Goal: Information Seeking & Learning: Learn about a topic

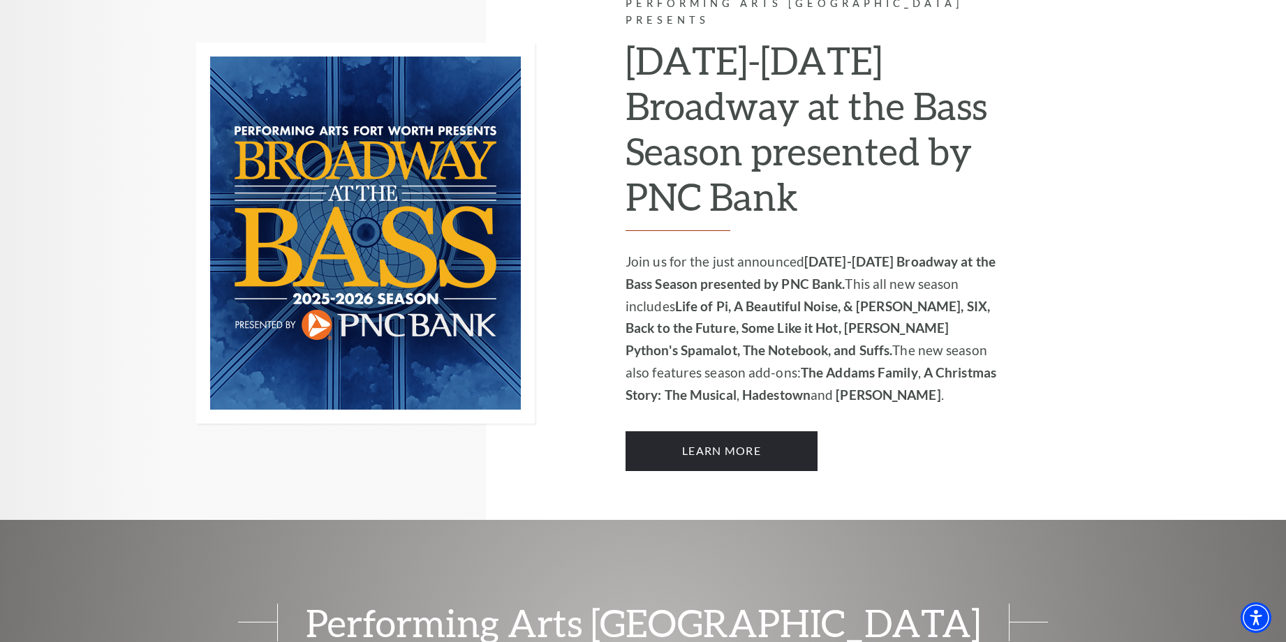
scroll to position [978, 0]
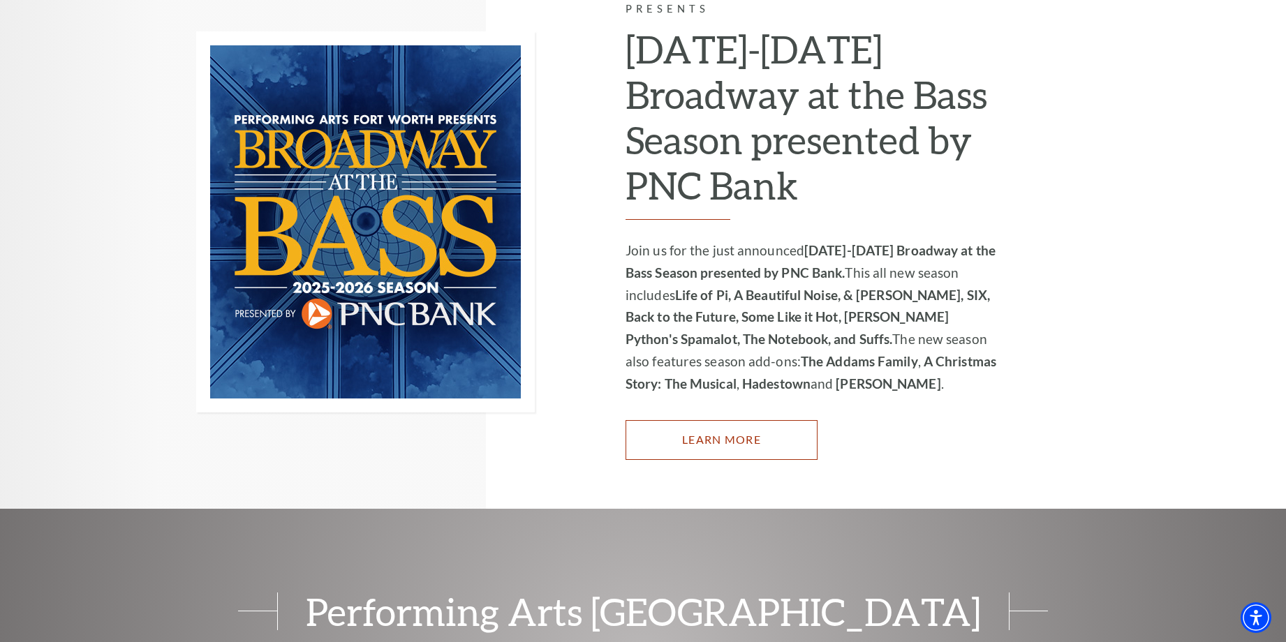
click at [647, 420] on link "Learn More" at bounding box center [722, 439] width 192 height 39
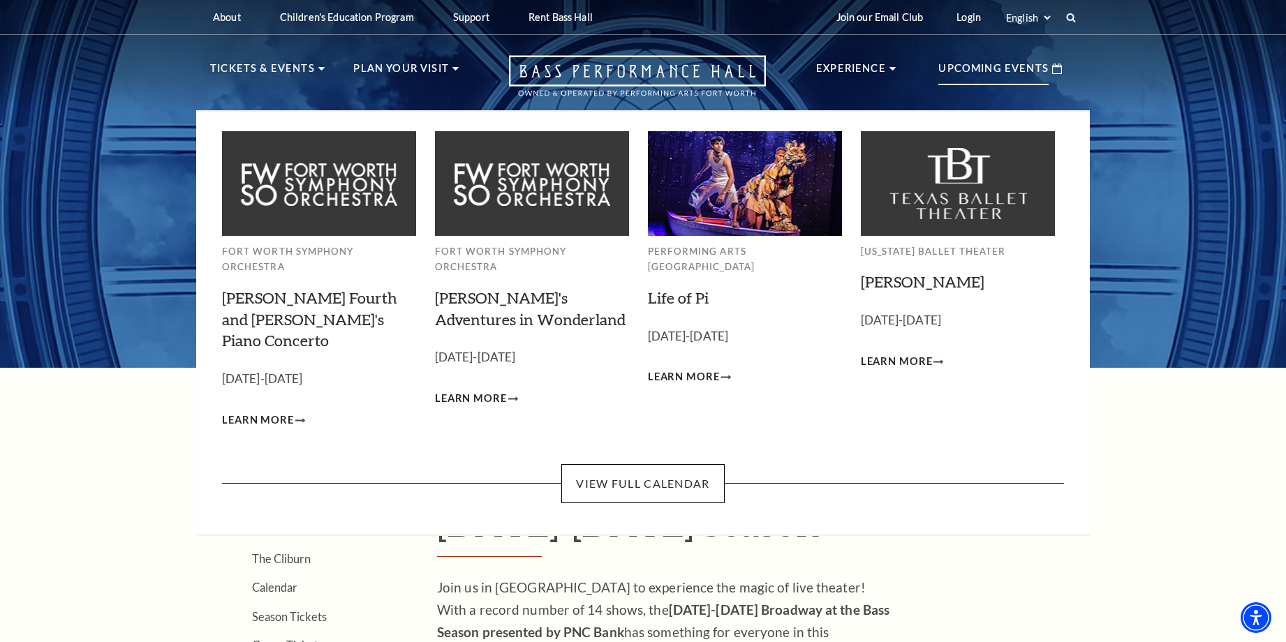
click at [983, 72] on p "Upcoming Events" at bounding box center [994, 72] width 110 height 25
click at [660, 464] on link "View Full Calendar" at bounding box center [642, 483] width 163 height 39
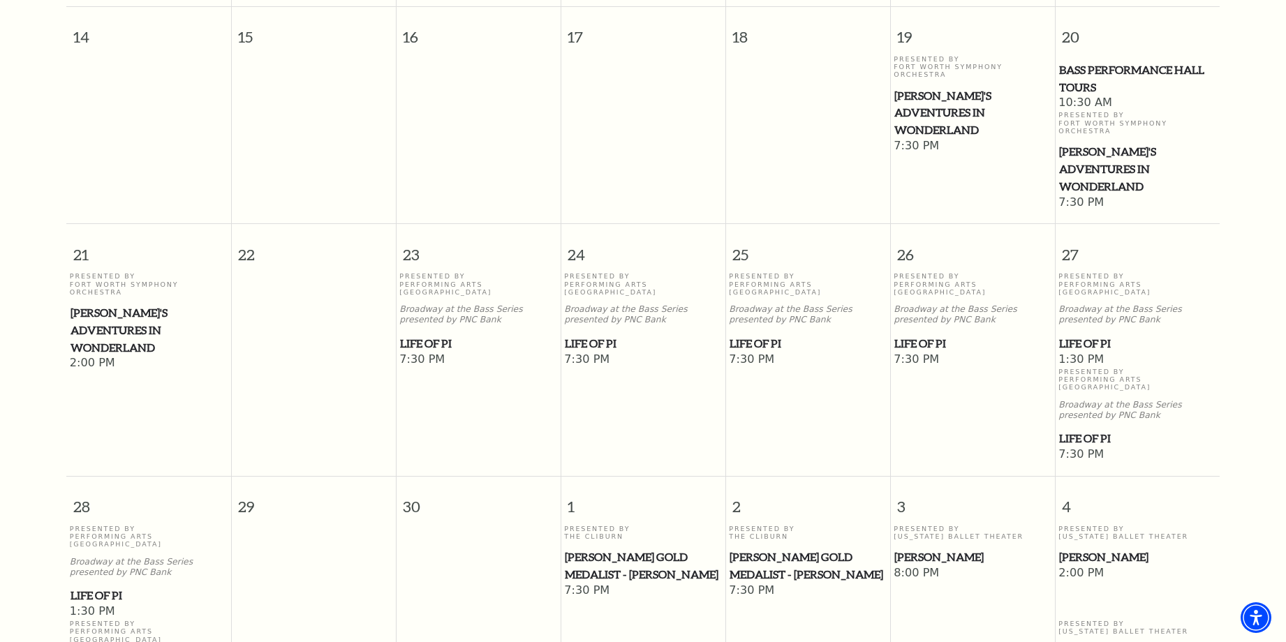
scroll to position [718, 0]
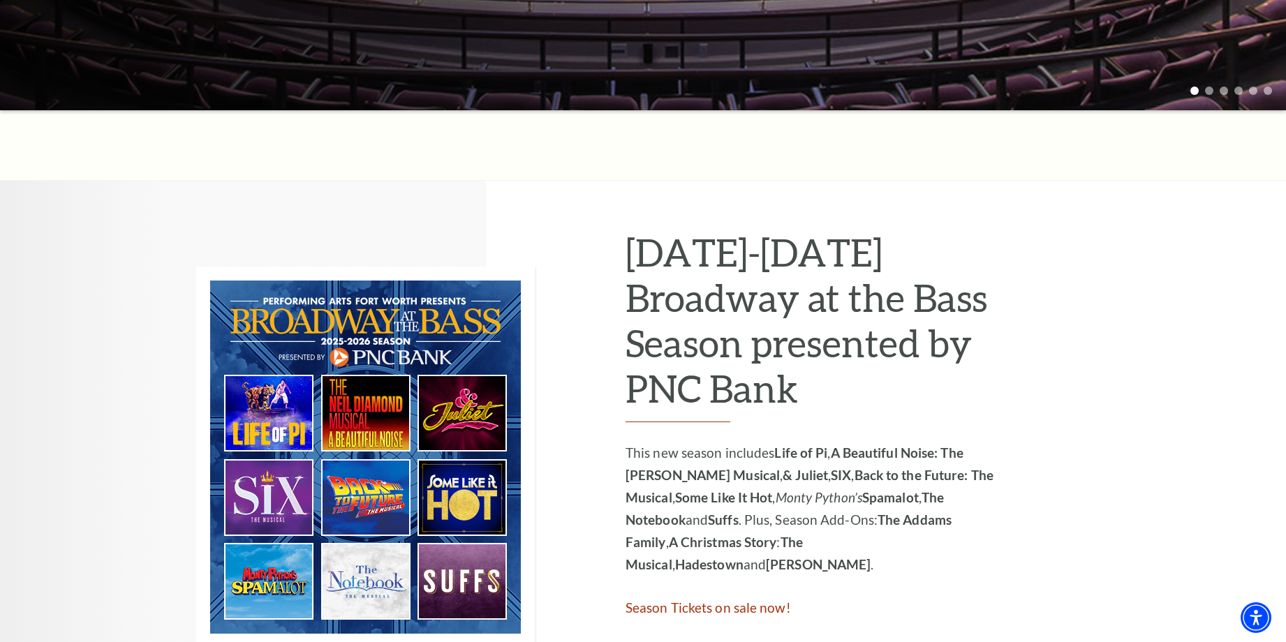
scroll to position [489, 0]
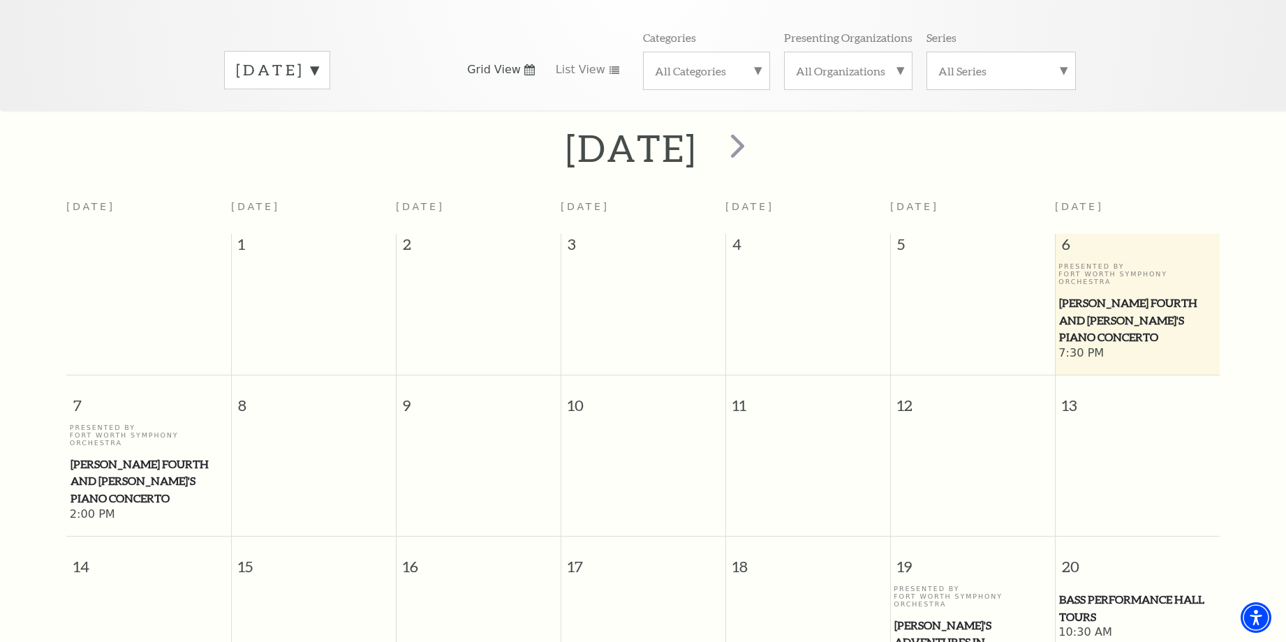
scroll to position [193, 0]
click at [758, 130] on span "next" at bounding box center [738, 147] width 40 height 40
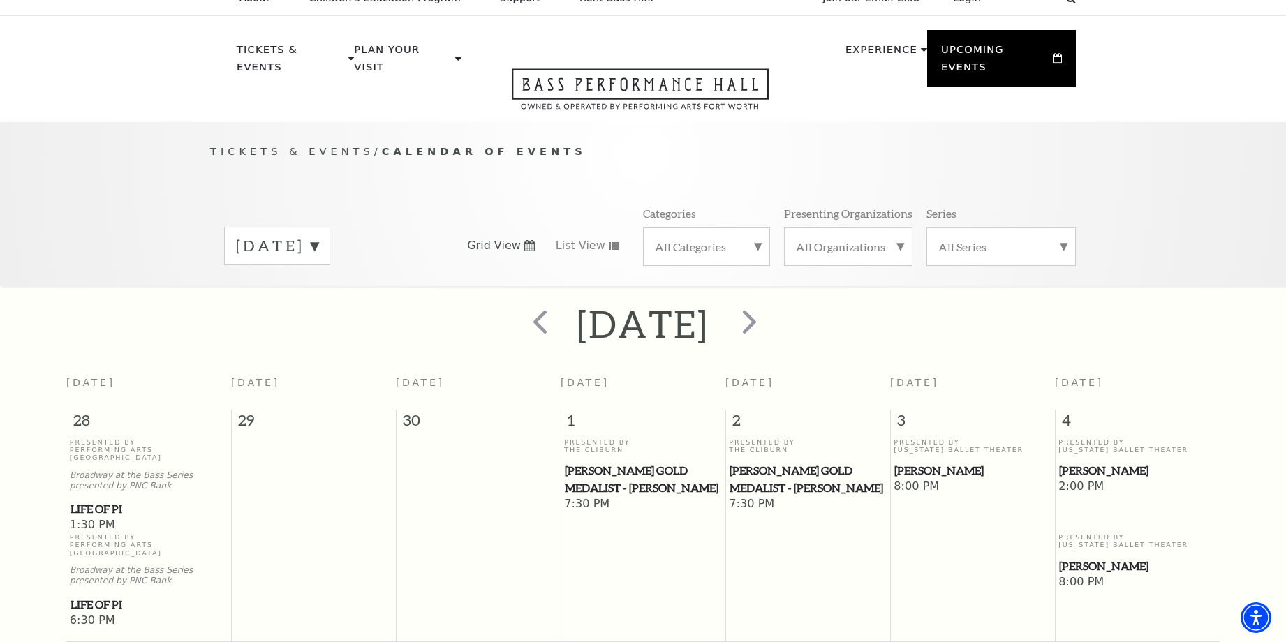
scroll to position [0, 0]
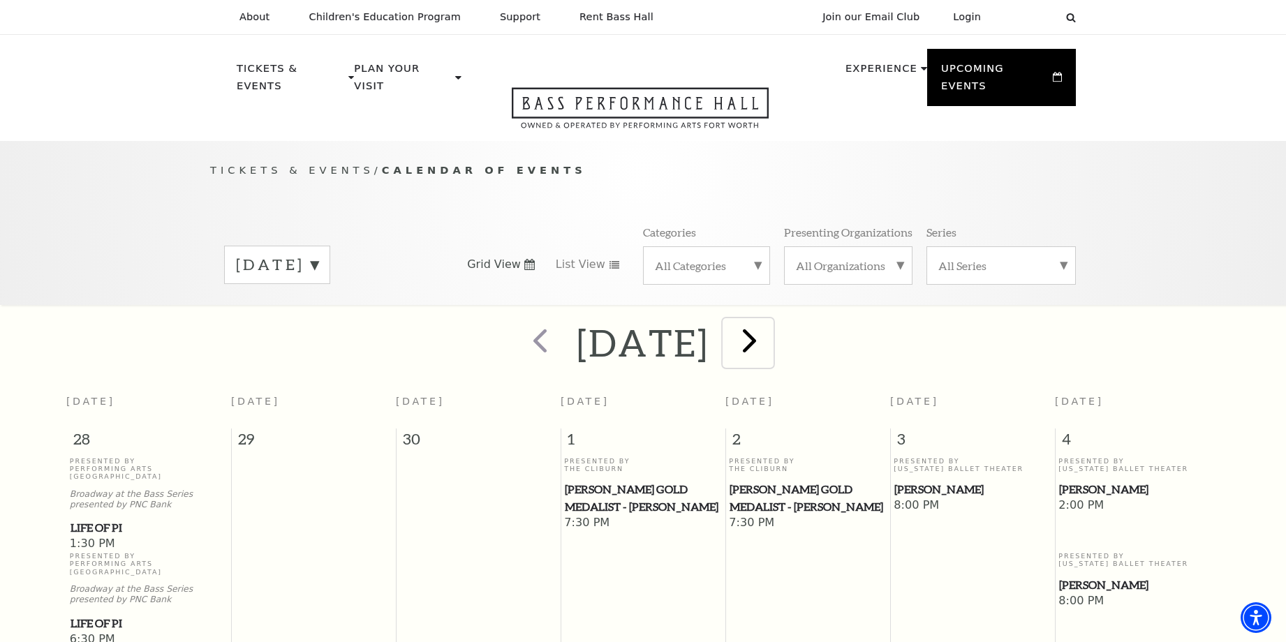
click at [770, 324] on span "next" at bounding box center [750, 341] width 40 height 40
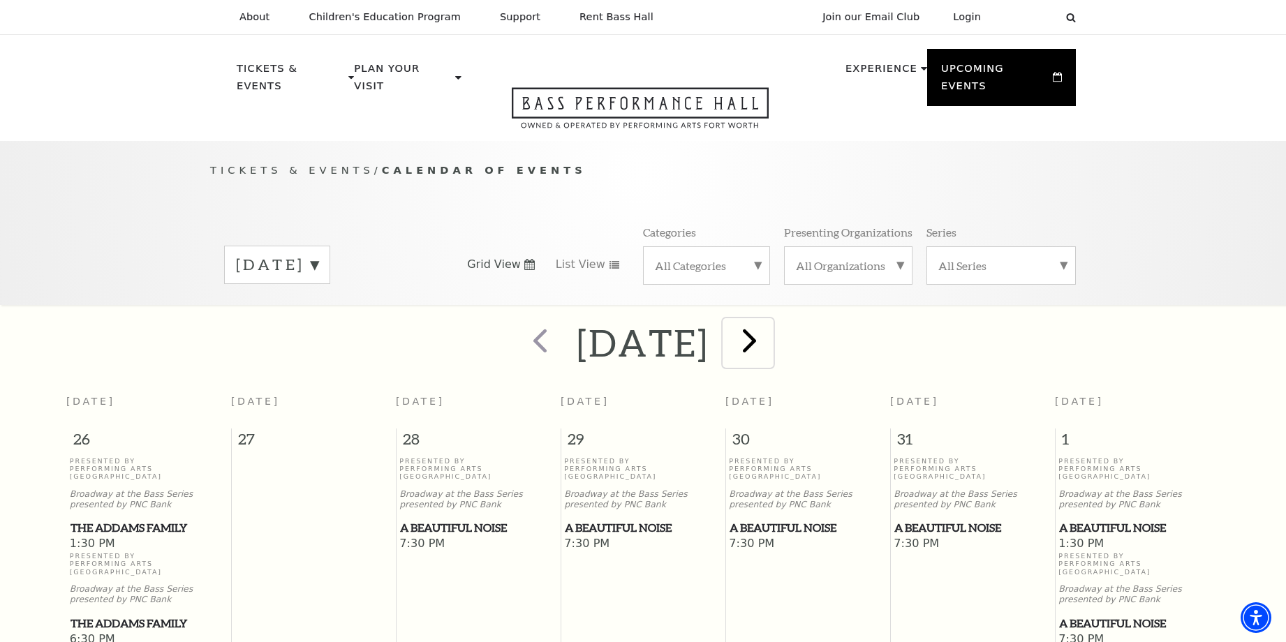
click at [770, 328] on span "next" at bounding box center [750, 341] width 40 height 40
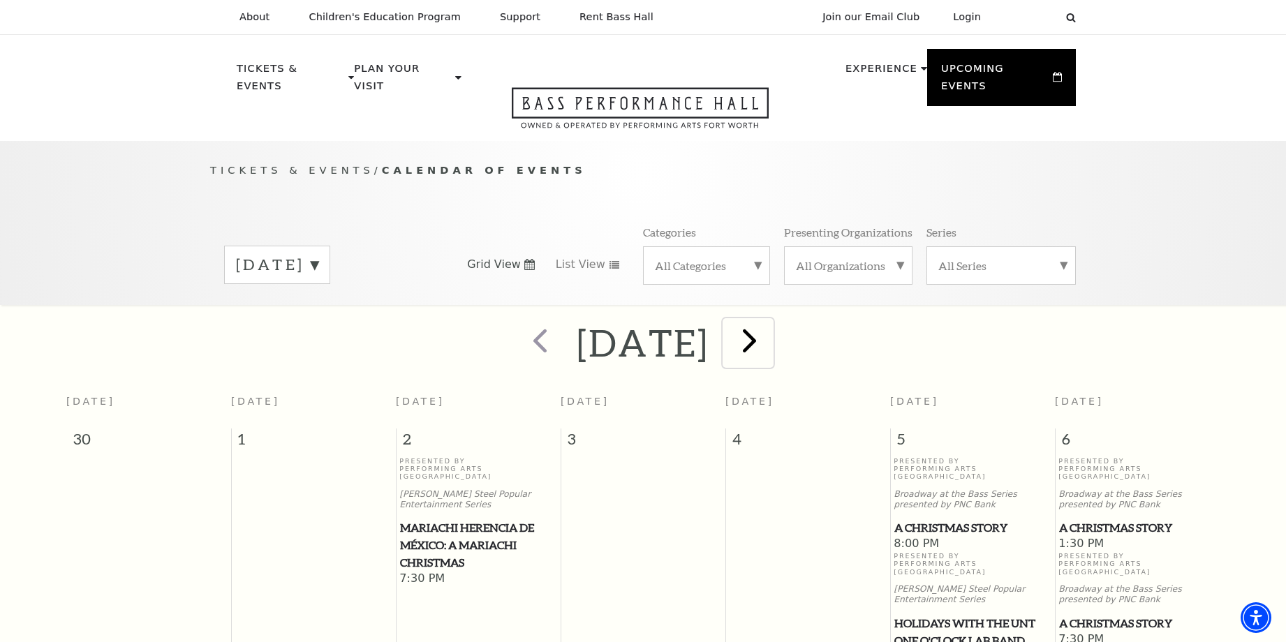
click at [770, 328] on span "next" at bounding box center [750, 341] width 40 height 40
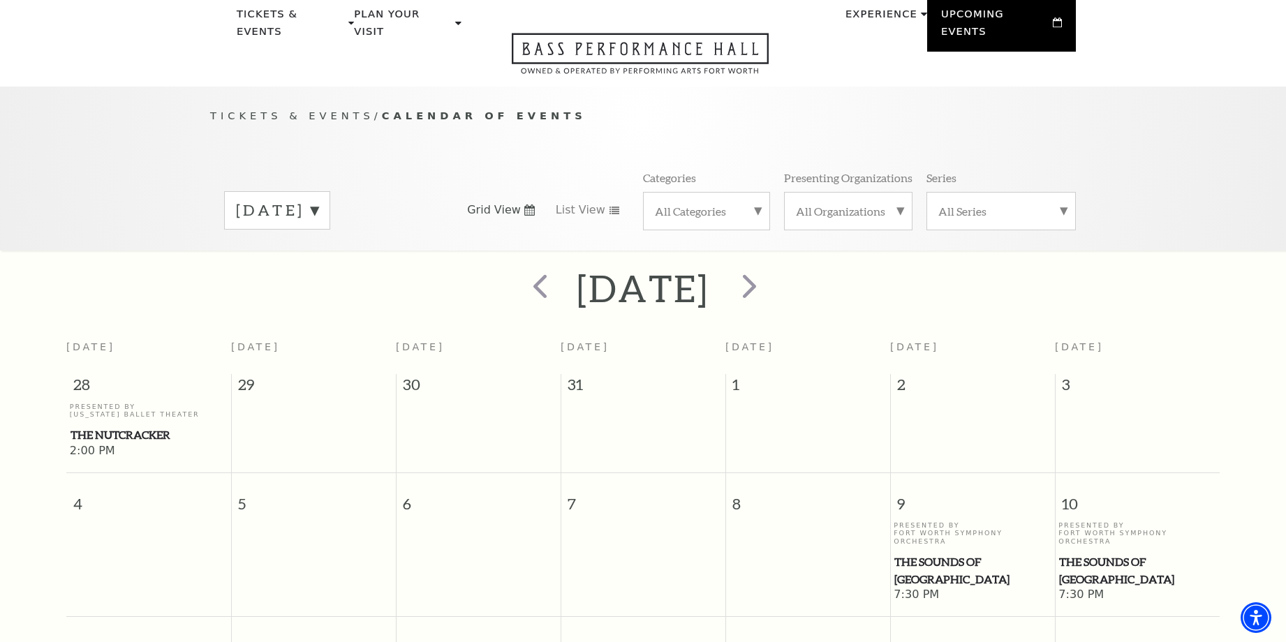
scroll to position [54, 0]
click at [770, 267] on span "next" at bounding box center [750, 287] width 40 height 40
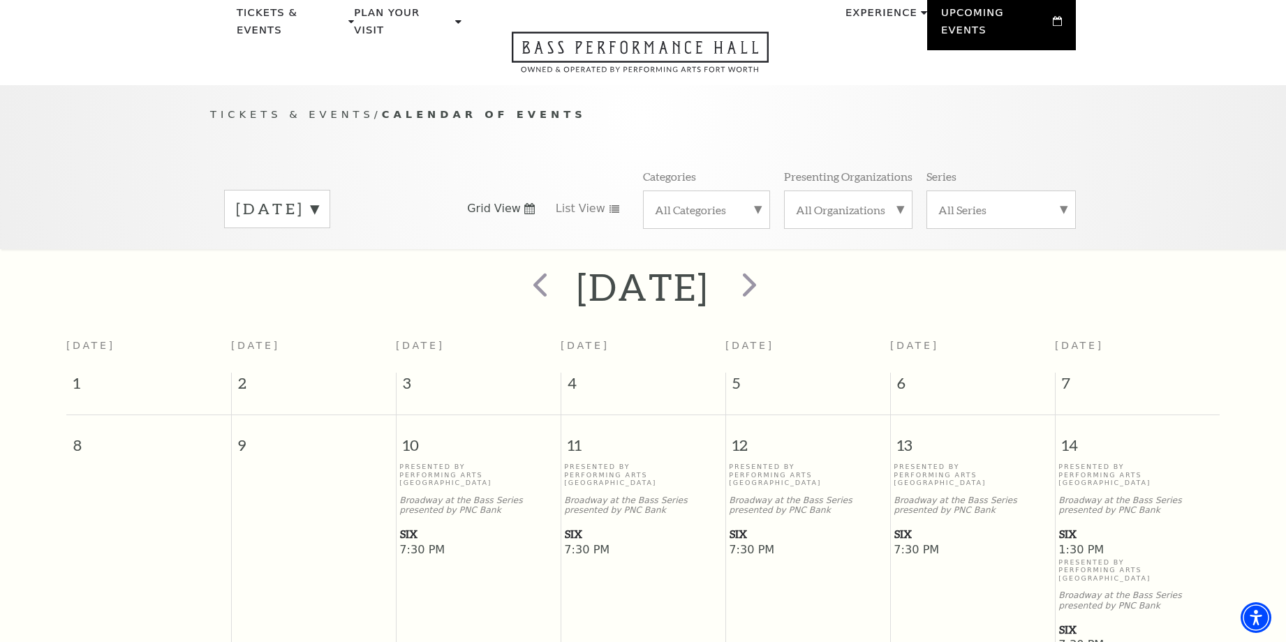
scroll to position [0, 0]
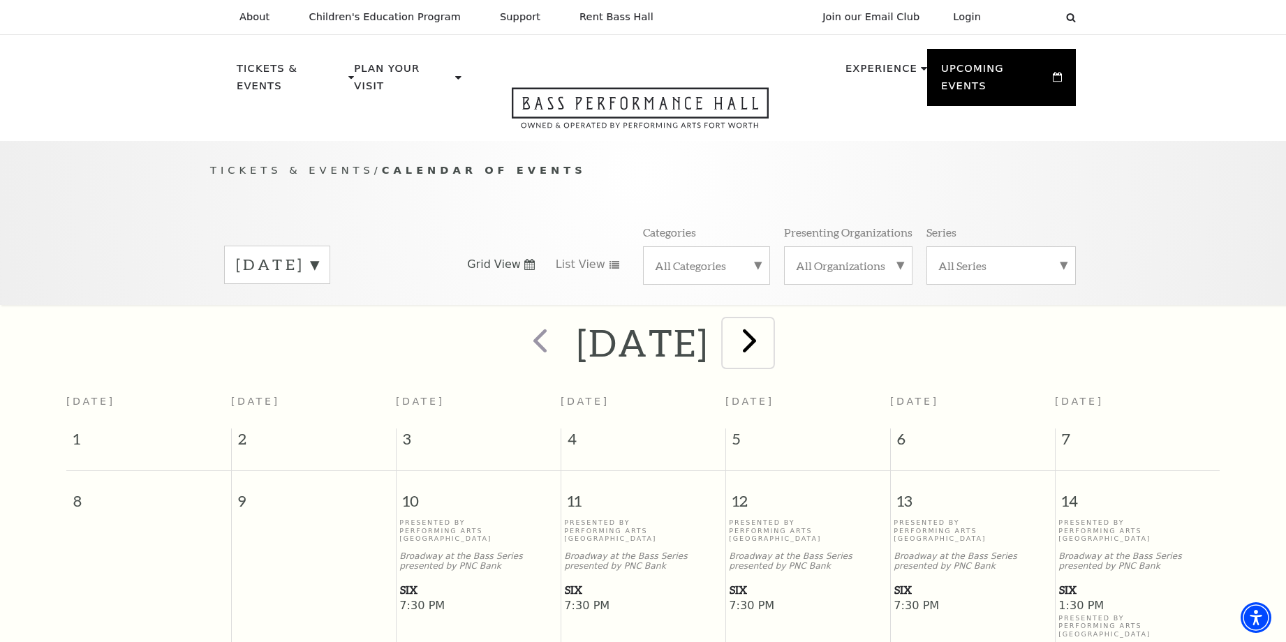
click at [770, 328] on span "next" at bounding box center [750, 341] width 40 height 40
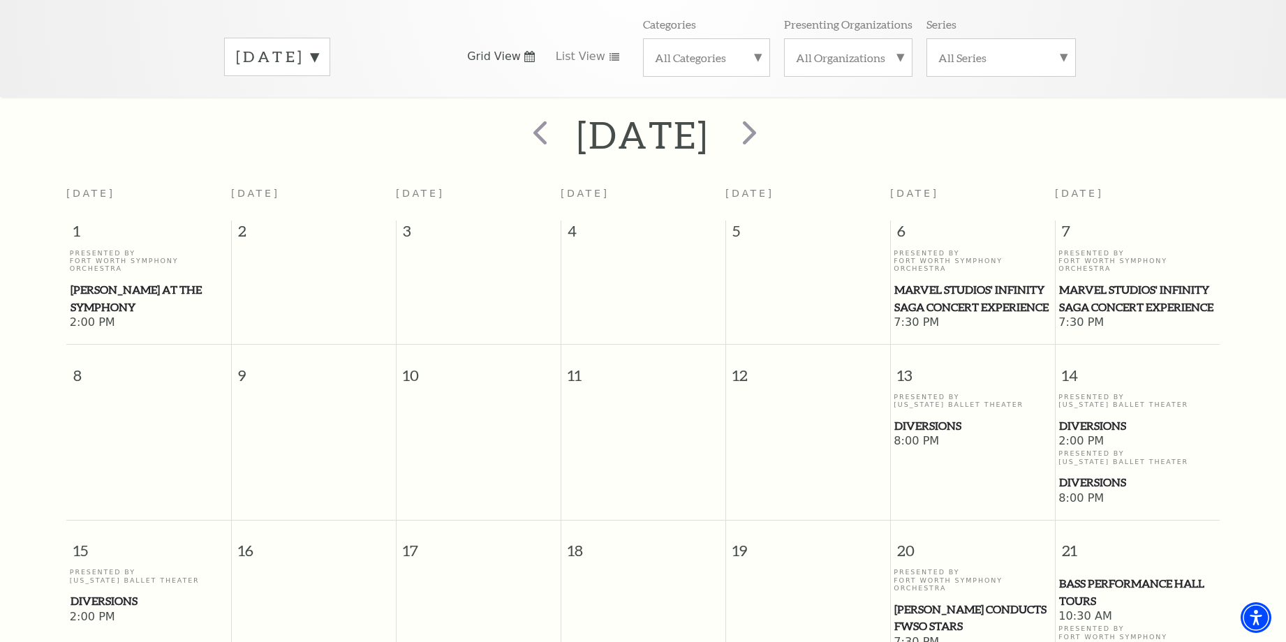
scroll to position [54, 0]
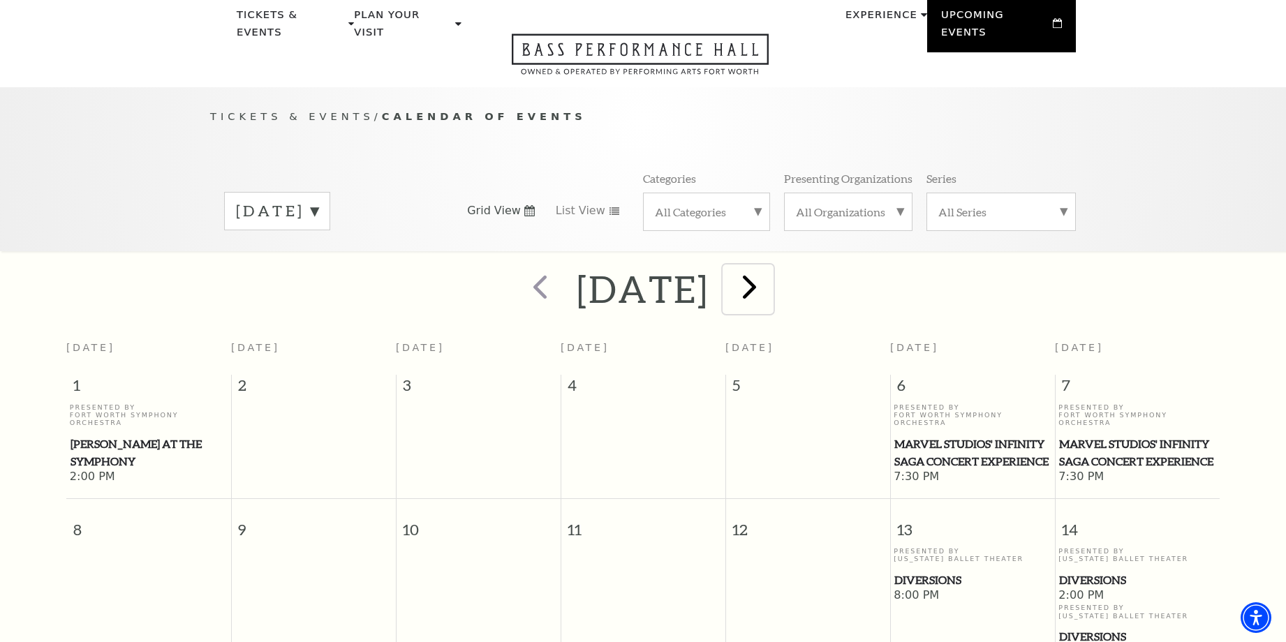
click at [770, 270] on span "next" at bounding box center [750, 287] width 40 height 40
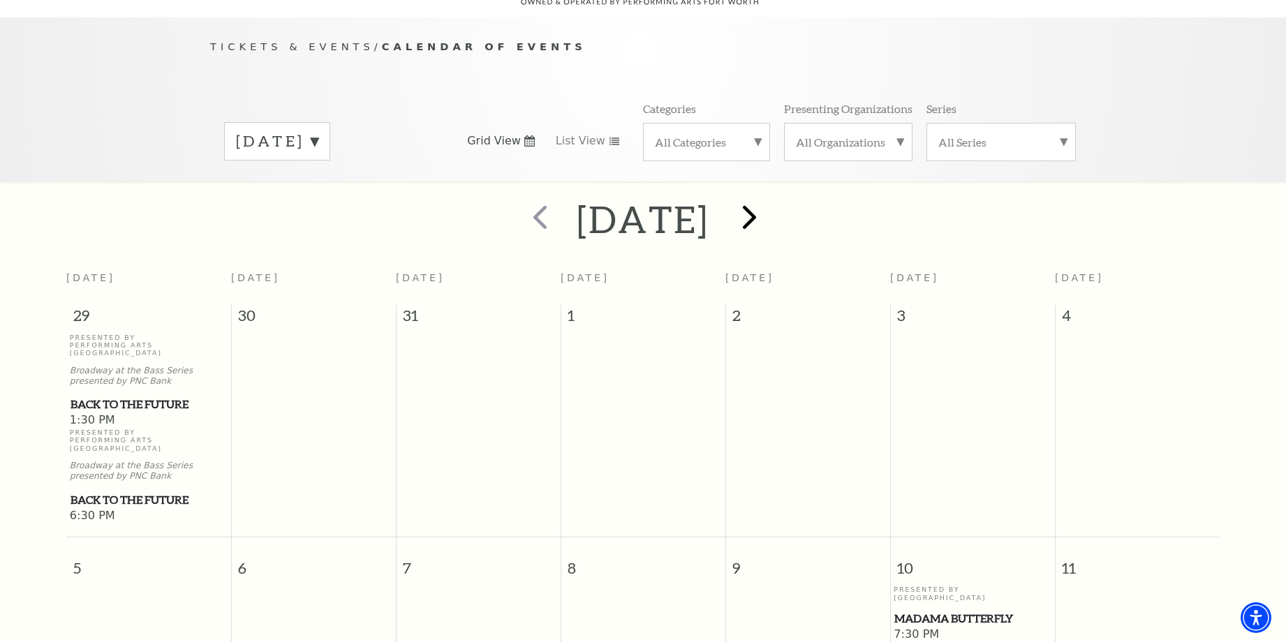
scroll to position [0, 0]
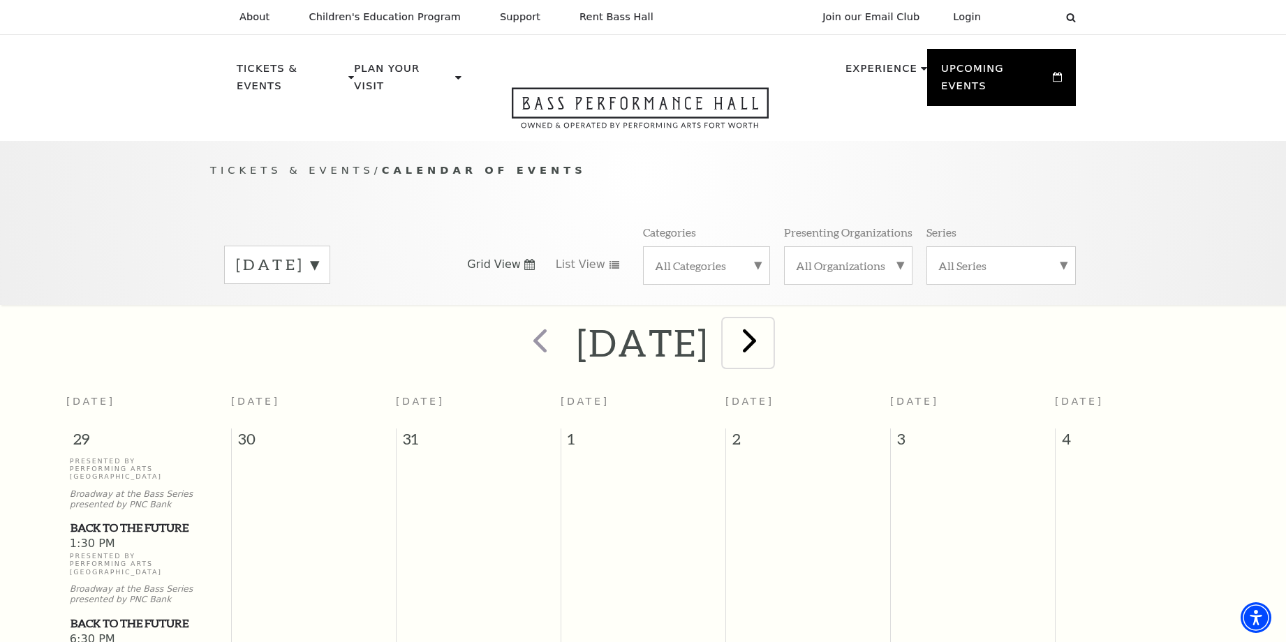
click at [770, 321] on span "next" at bounding box center [750, 341] width 40 height 40
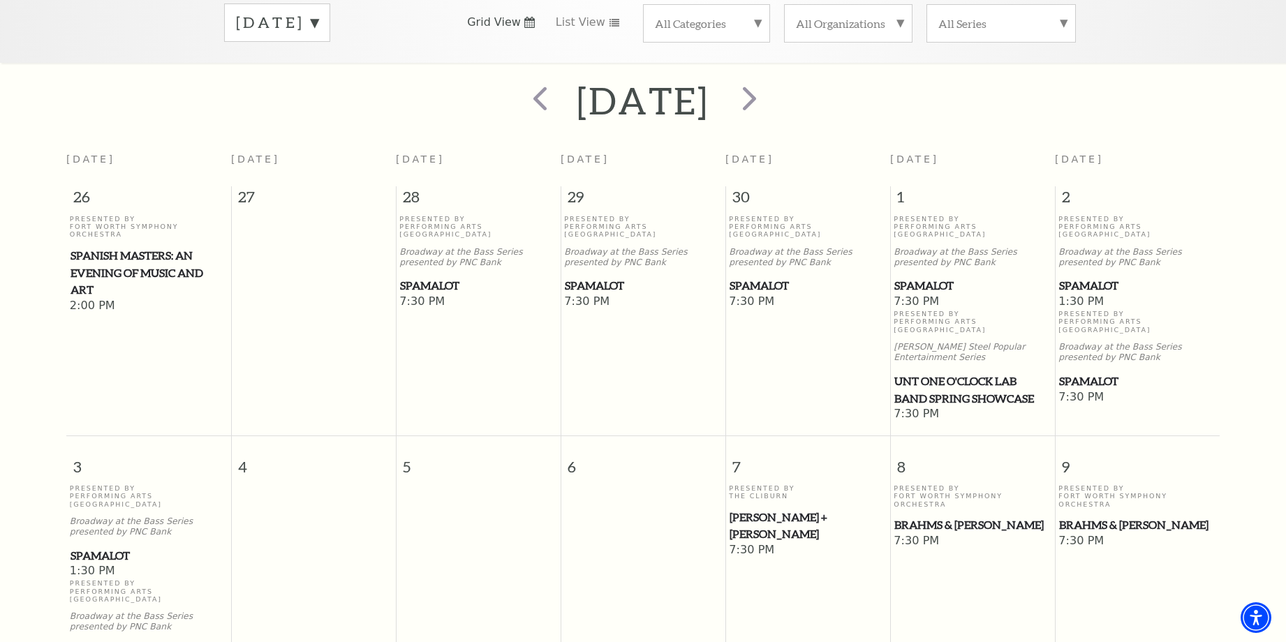
scroll to position [124, 0]
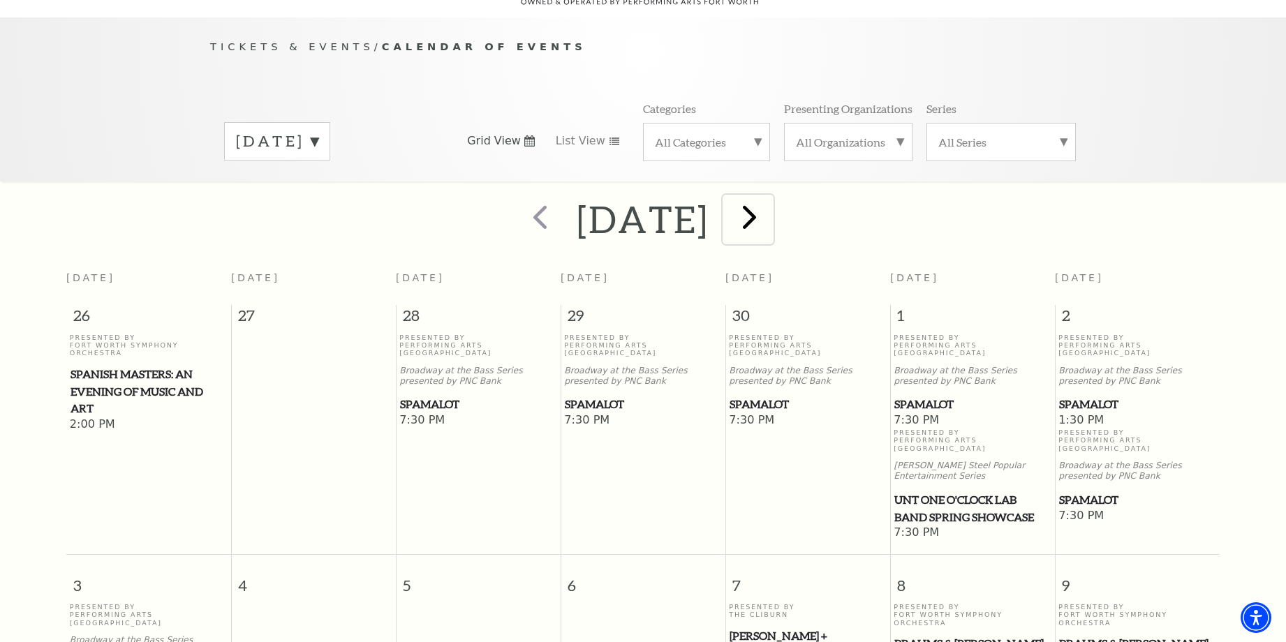
click at [770, 205] on span "next" at bounding box center [750, 217] width 40 height 40
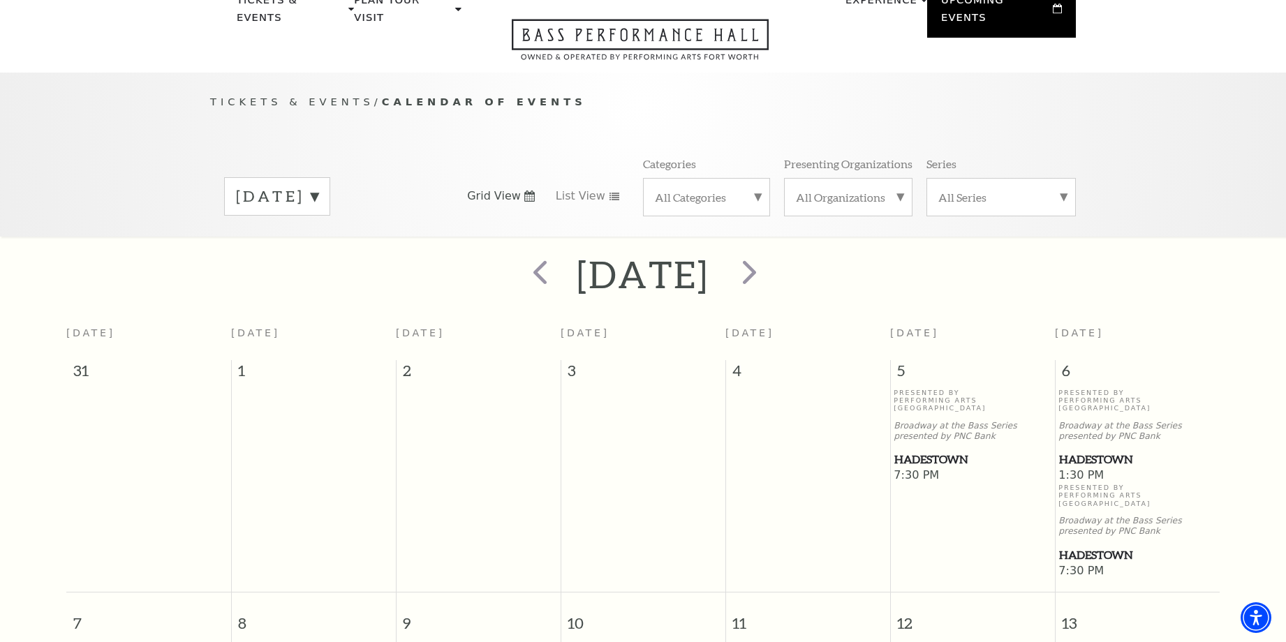
scroll to position [0, 0]
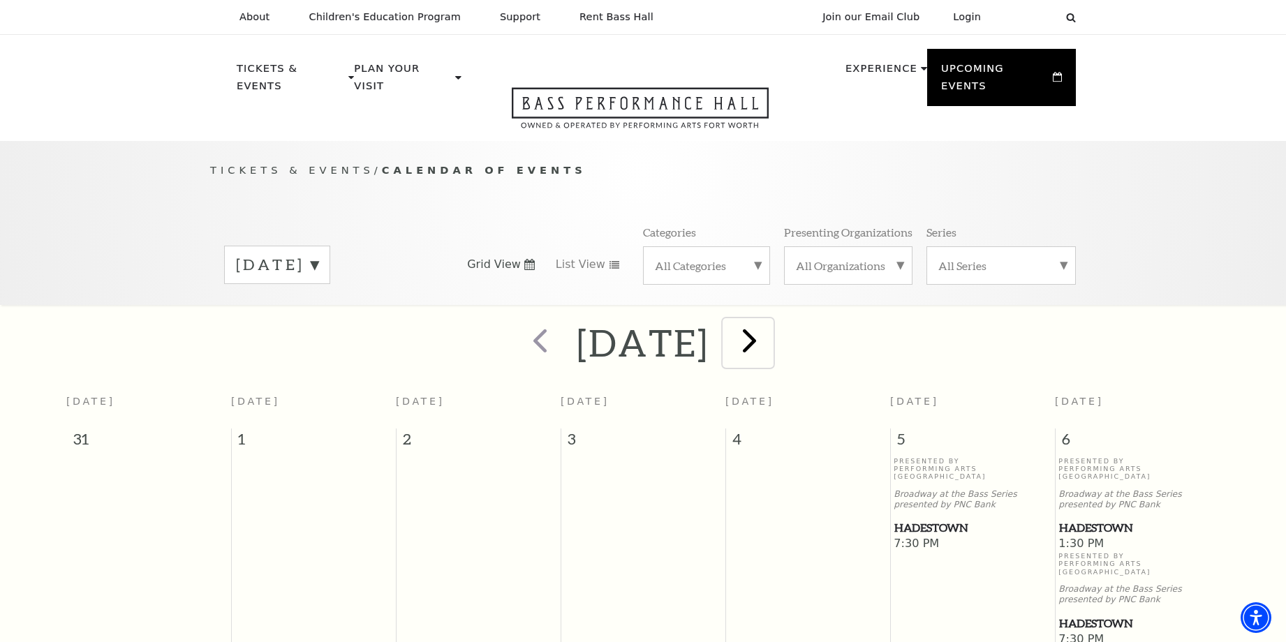
click at [770, 322] on span "next" at bounding box center [750, 341] width 40 height 40
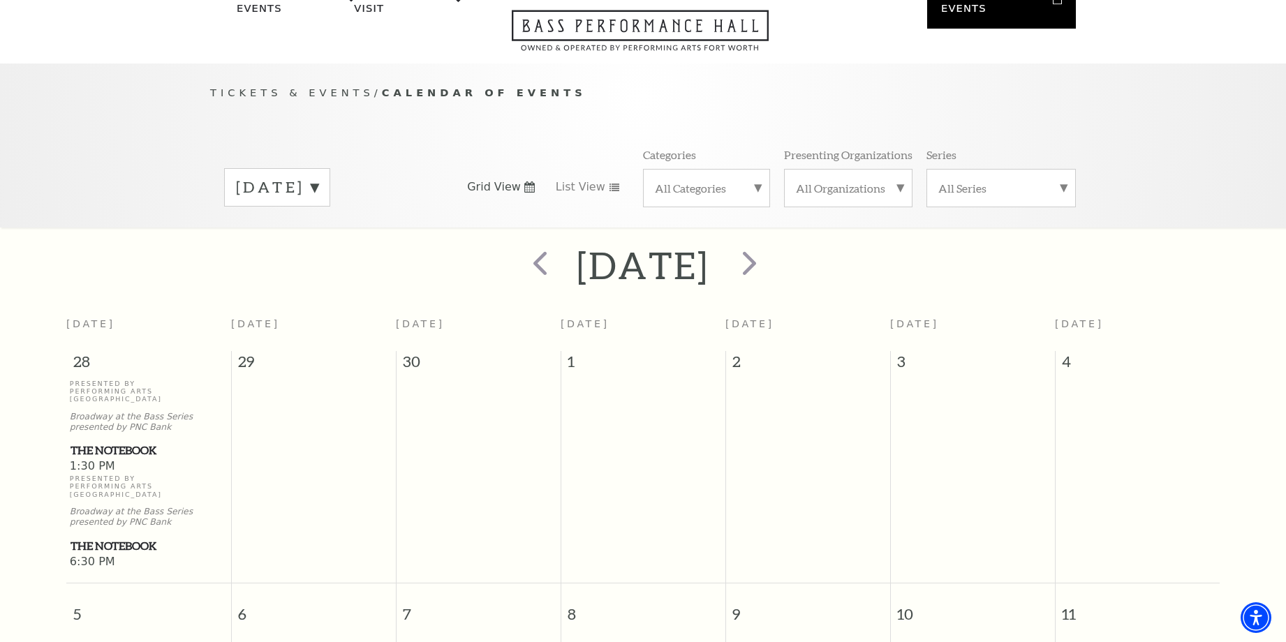
scroll to position [54, 0]
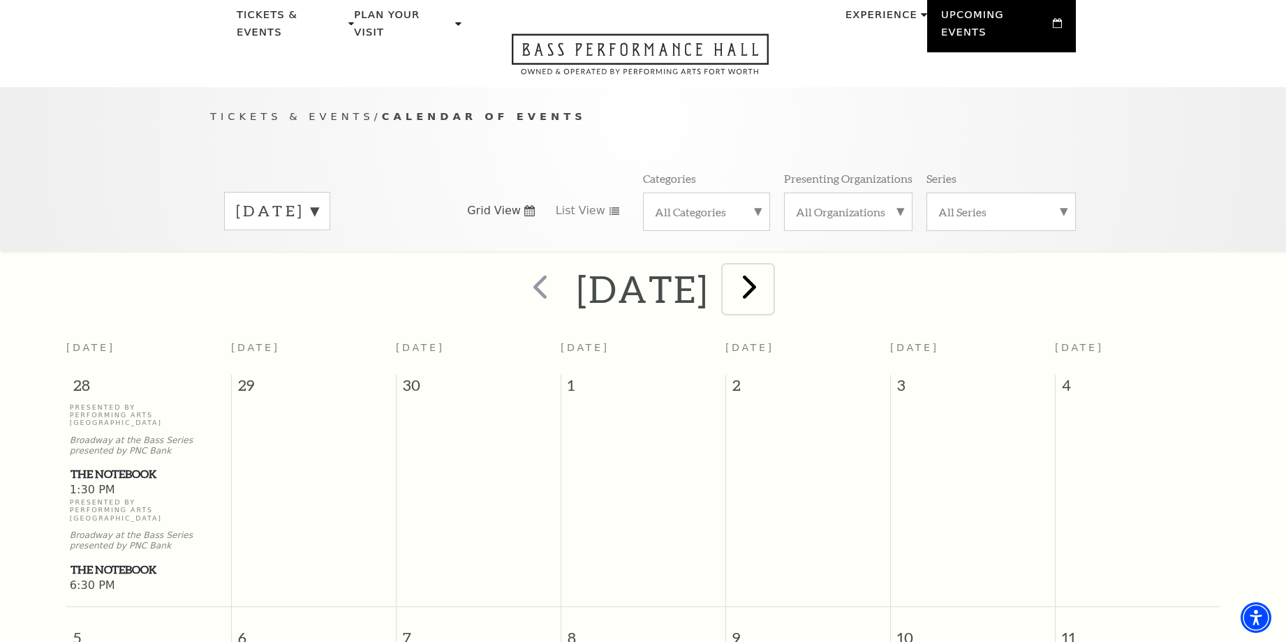
click at [770, 272] on span "next" at bounding box center [750, 287] width 40 height 40
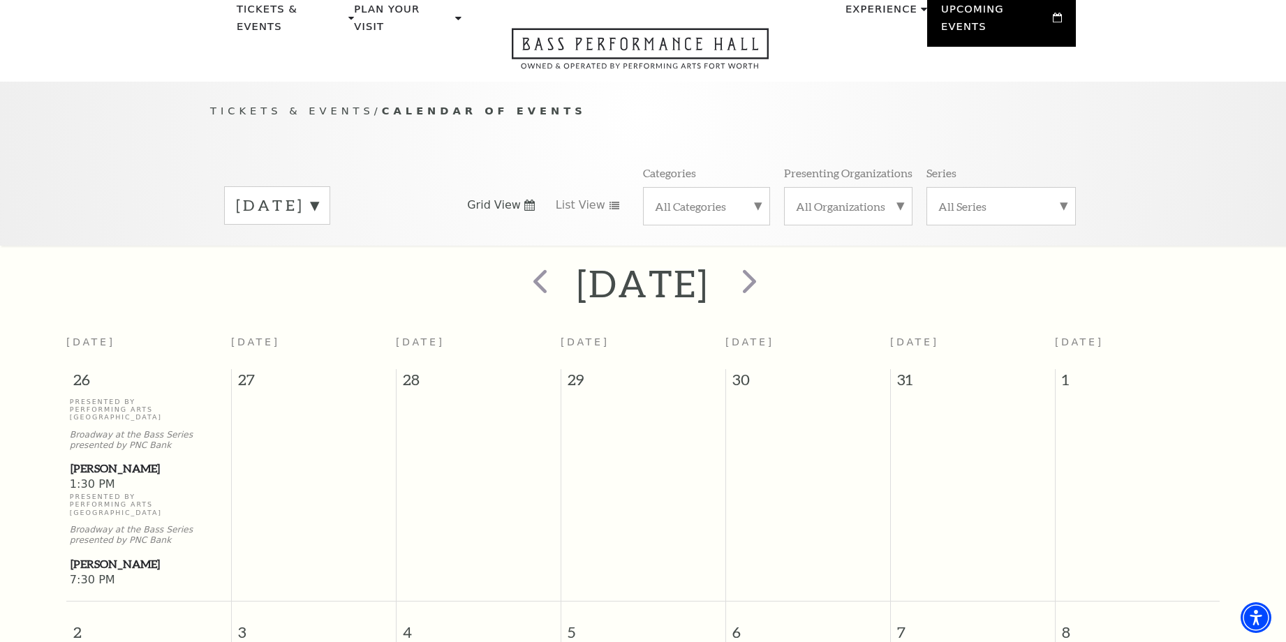
scroll to position [0, 0]
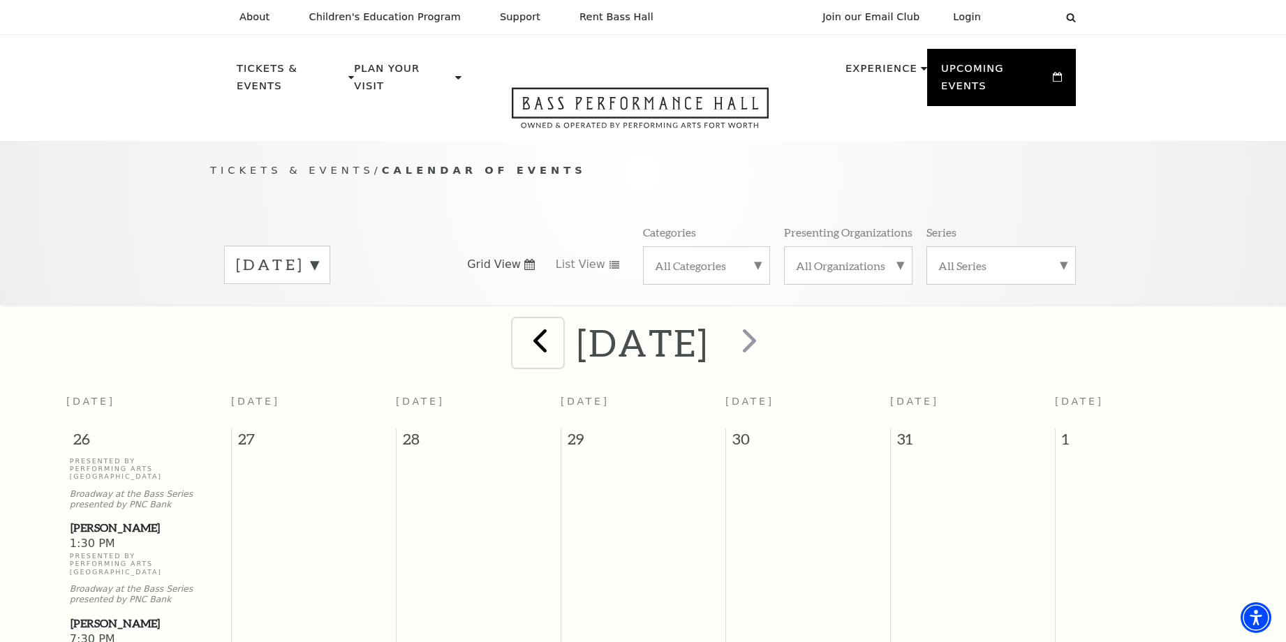
click at [520, 326] on span "prev" at bounding box center [540, 341] width 40 height 40
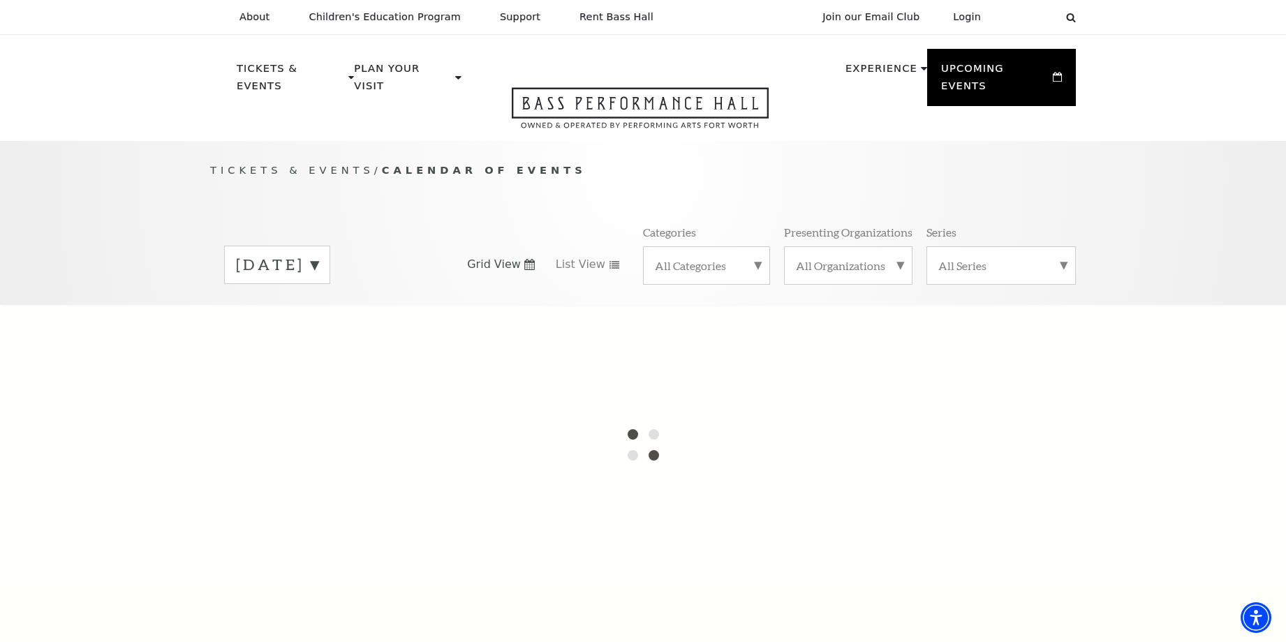
click at [484, 326] on div at bounding box center [643, 444] width 1286 height 279
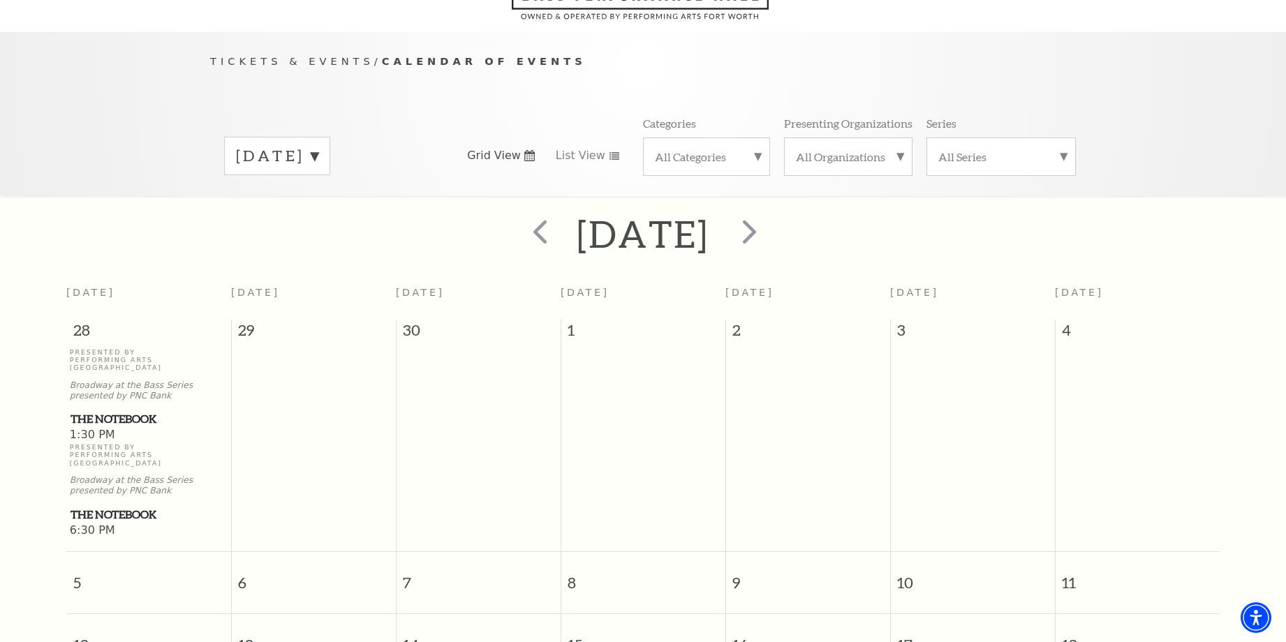
scroll to position [124, 0]
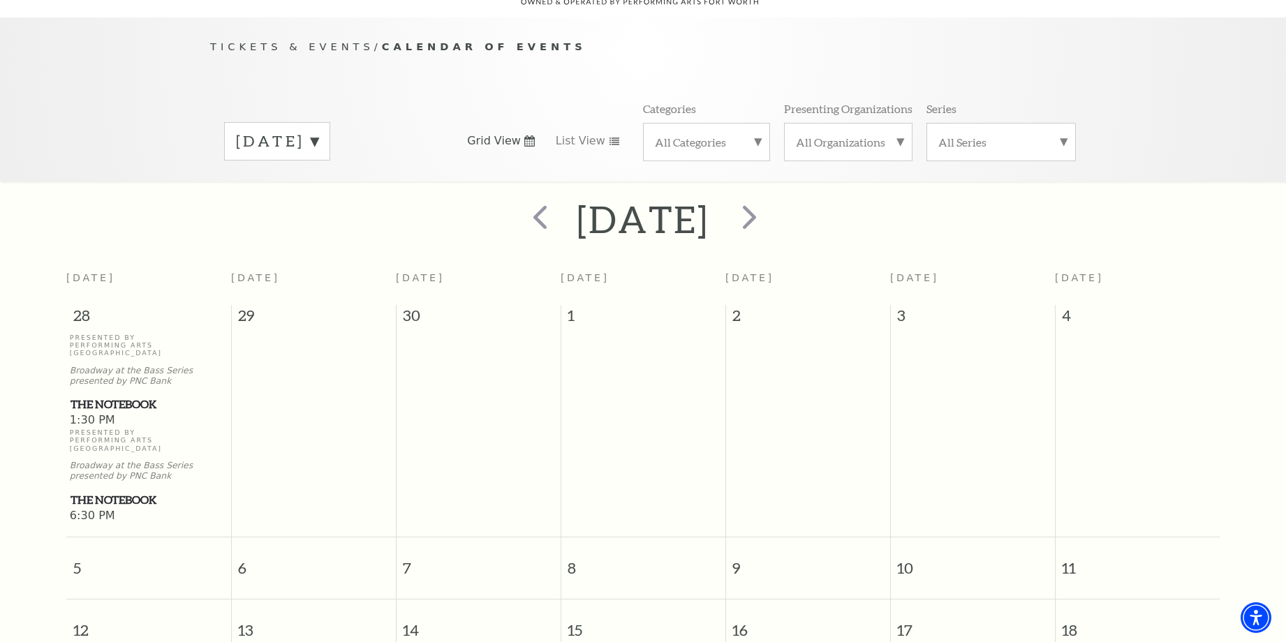
click at [484, 334] on td at bounding box center [478, 429] width 165 height 191
click at [520, 214] on span "prev" at bounding box center [540, 217] width 40 height 40
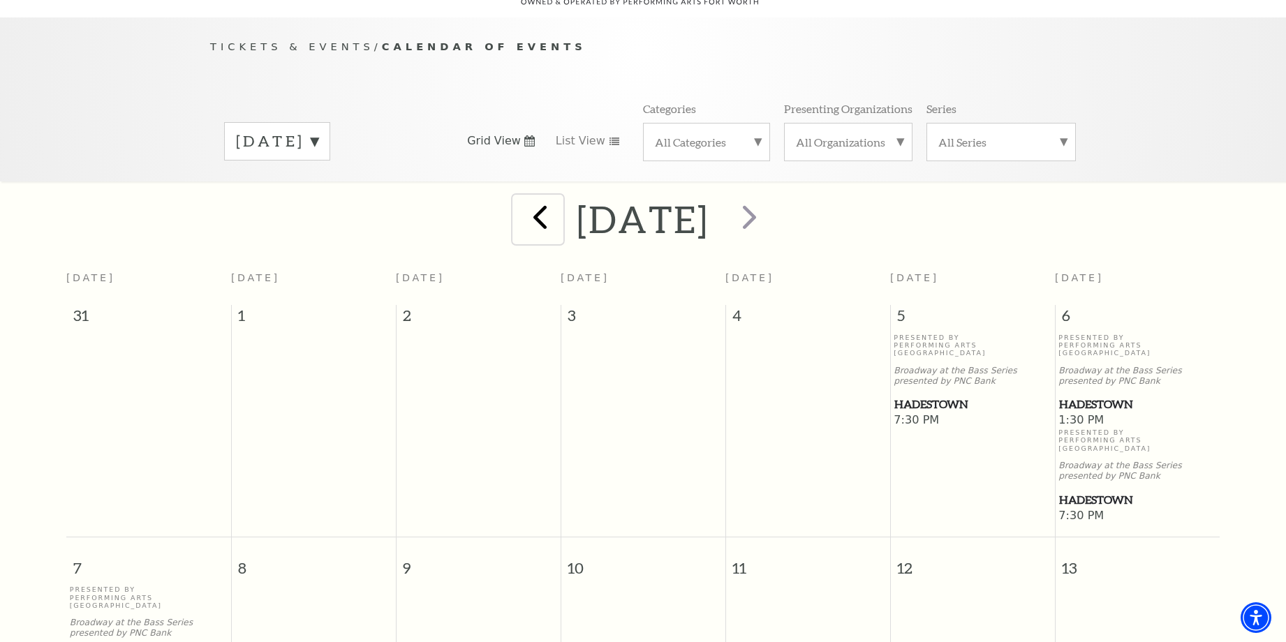
click at [520, 214] on span "prev" at bounding box center [540, 217] width 40 height 40
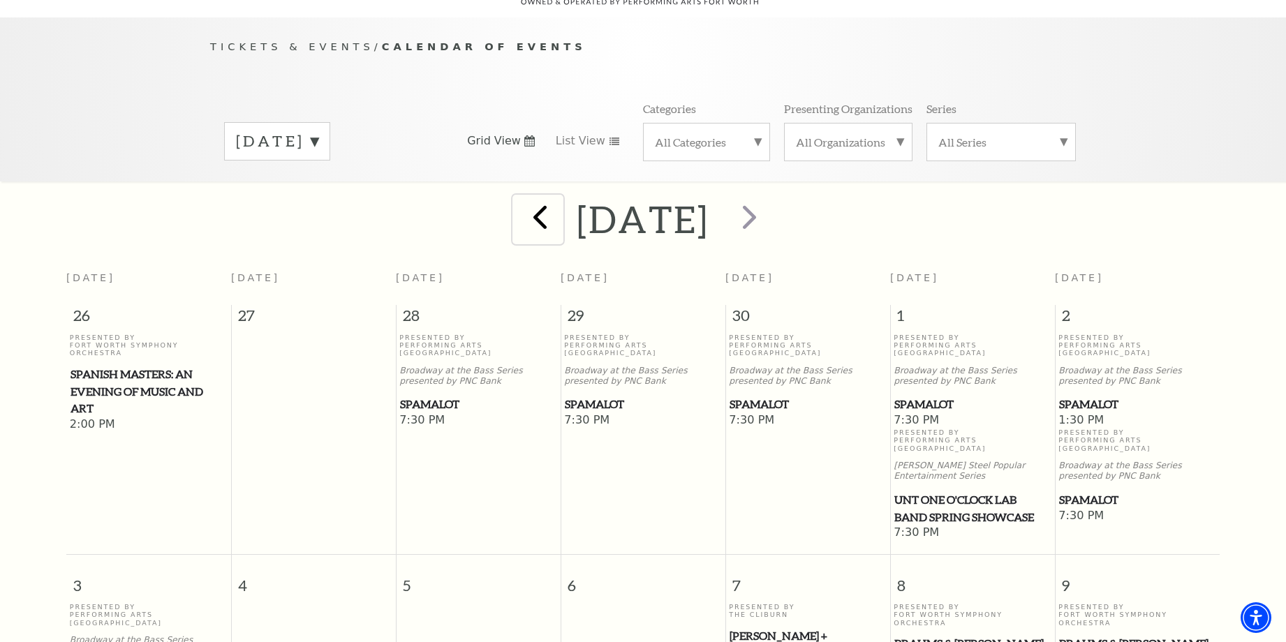
click at [520, 214] on span "prev" at bounding box center [540, 217] width 40 height 40
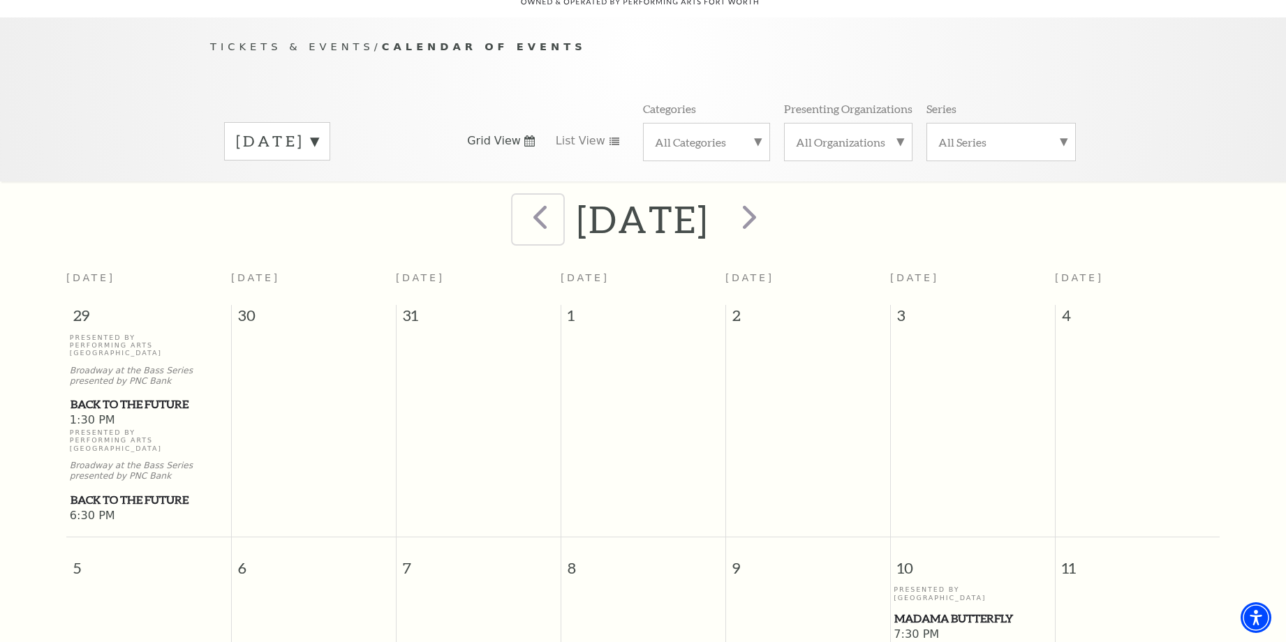
click at [520, 215] on span "prev" at bounding box center [540, 217] width 40 height 40
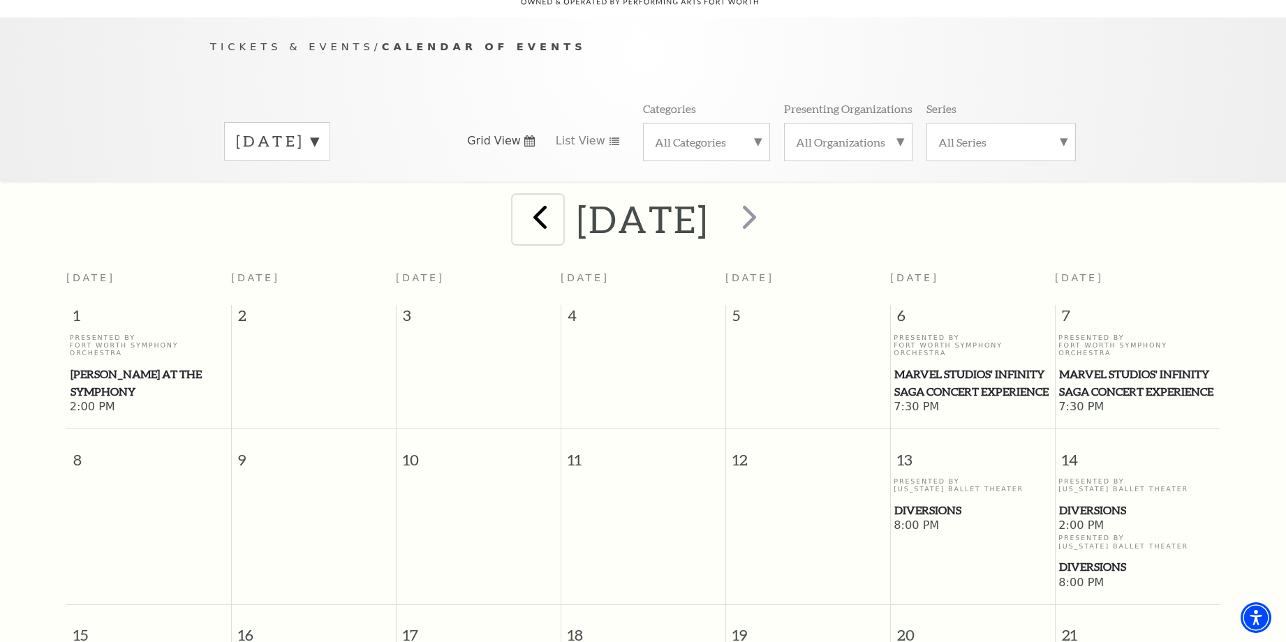
click at [520, 217] on button "prev" at bounding box center [538, 220] width 51 height 50
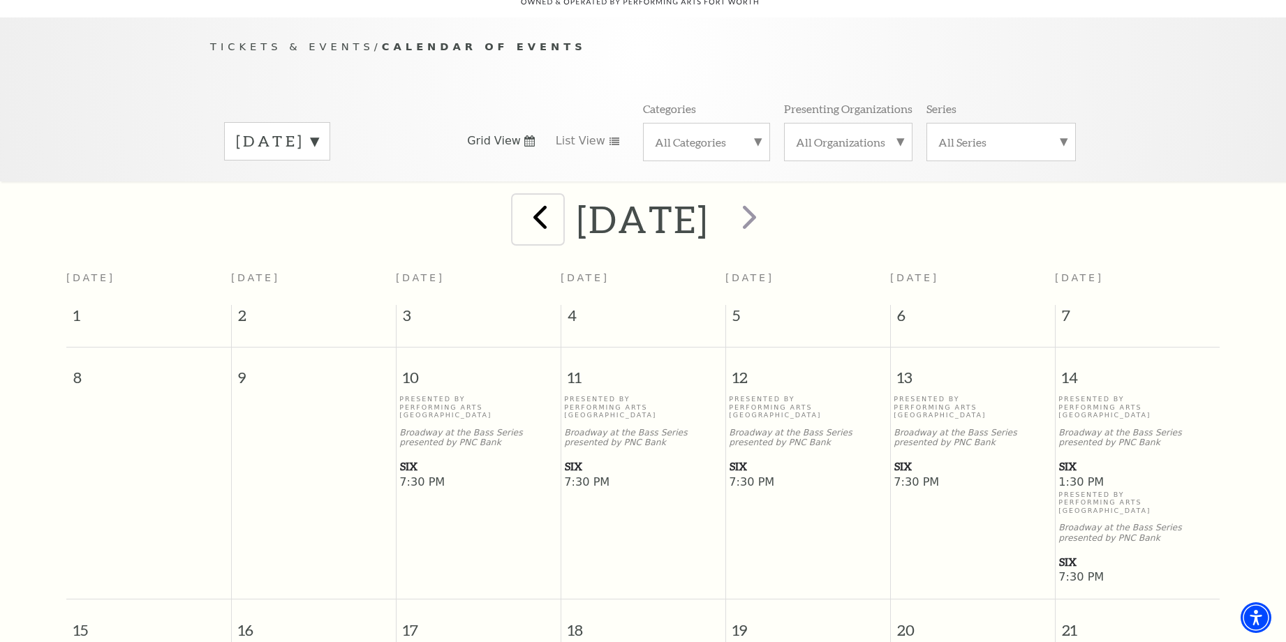
click at [520, 216] on span "prev" at bounding box center [540, 217] width 40 height 40
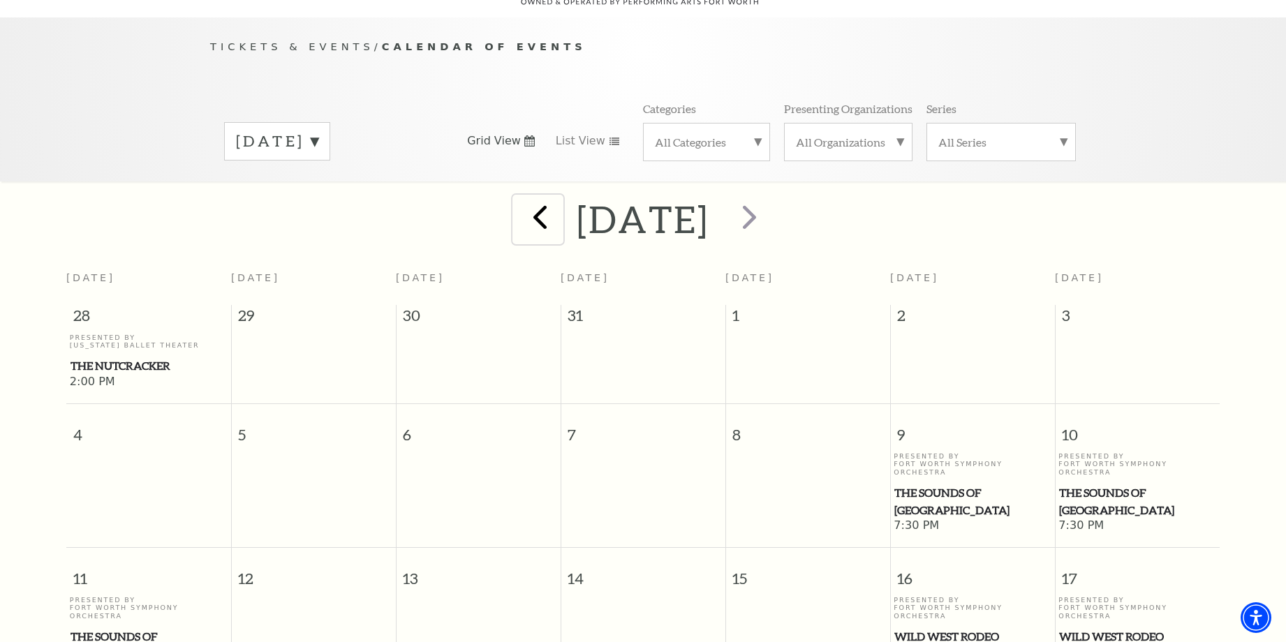
click at [520, 210] on span "prev" at bounding box center [540, 217] width 40 height 40
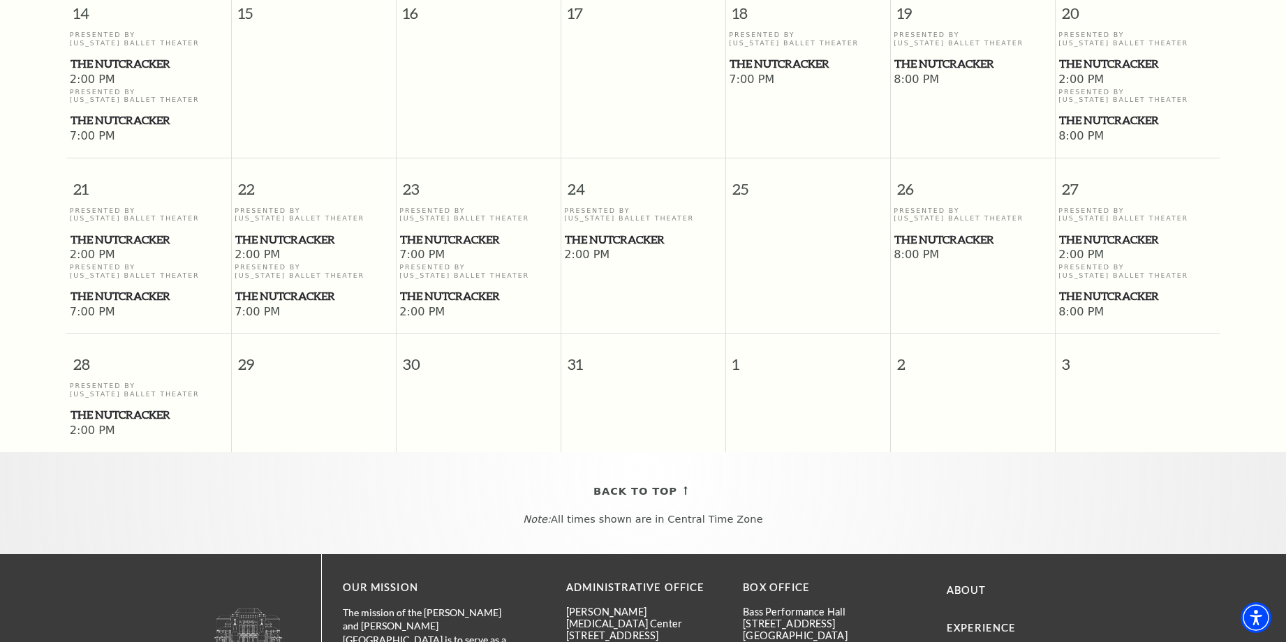
scroll to position [752, 0]
